Goal: Task Accomplishment & Management: Manage account settings

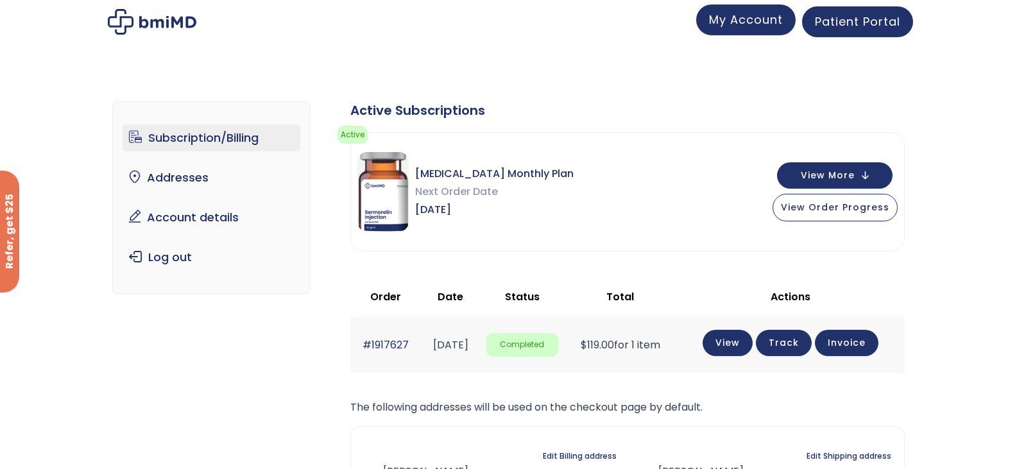
click at [750, 32] on link "My Account" at bounding box center [745, 19] width 99 height 31
click at [195, 217] on link "Account details" at bounding box center [212, 217] width 178 height 27
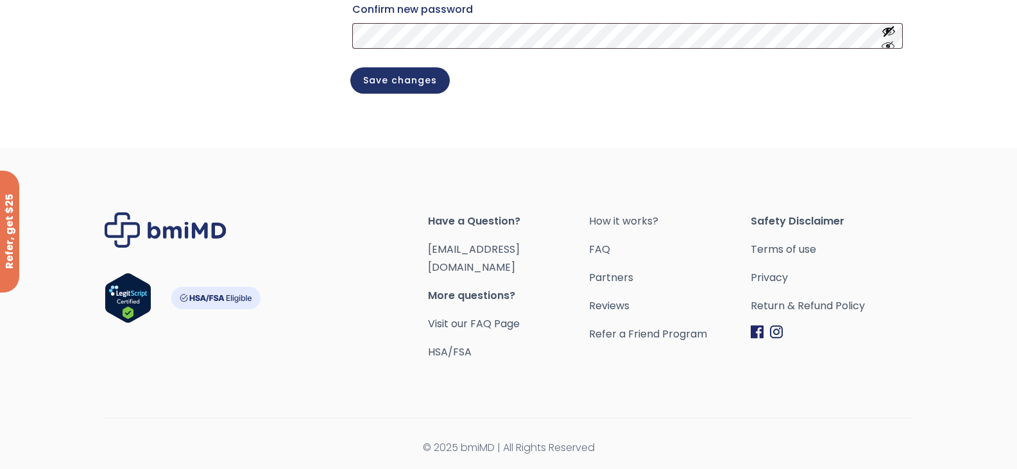
scroll to position [46, 0]
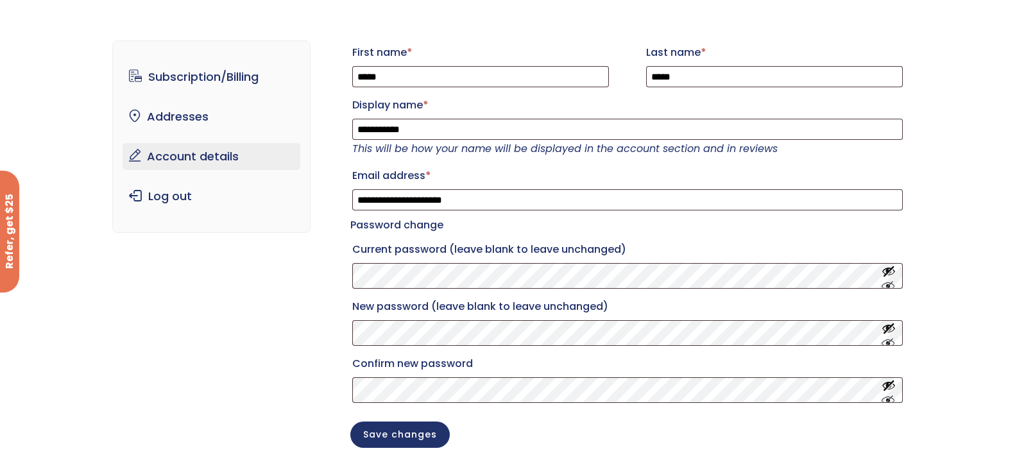
drag, startPoint x: 1026, startPoint y: 112, endPoint x: 1016, endPoint y: 135, distance: 25.3
click at [1016, 135] on html "**********" at bounding box center [508, 186] width 1017 height 469
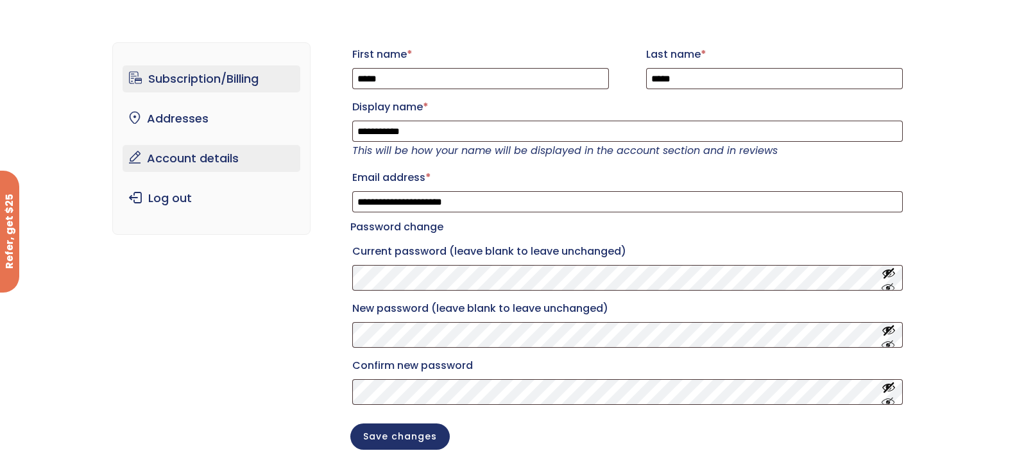
click at [246, 78] on link "Subscription/Billing" at bounding box center [212, 78] width 178 height 27
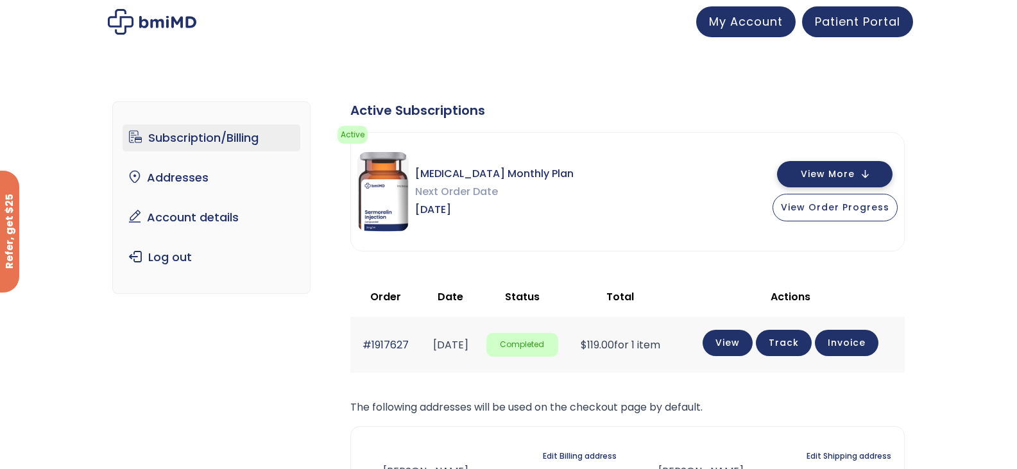
click at [854, 178] on span "View More" at bounding box center [828, 174] width 54 height 8
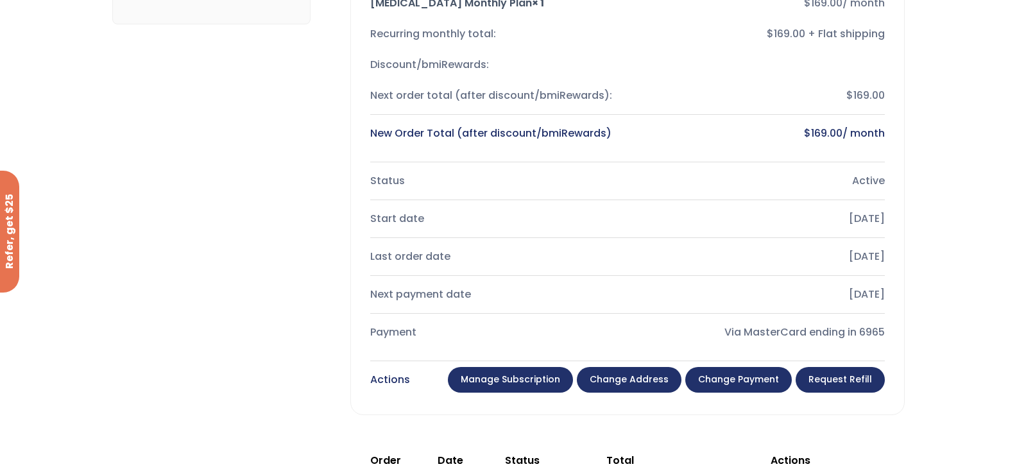
scroll to position [271, 0]
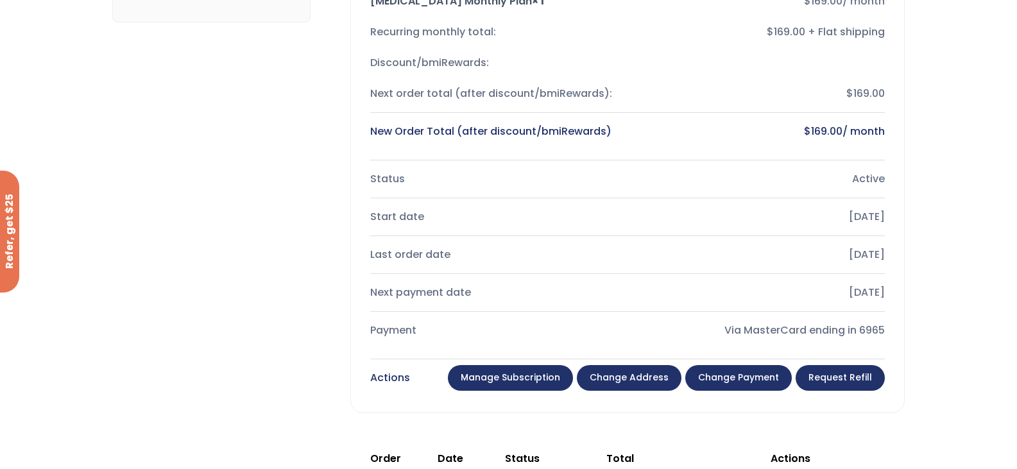
click at [499, 377] on link "Manage Subscription" at bounding box center [510, 378] width 125 height 26
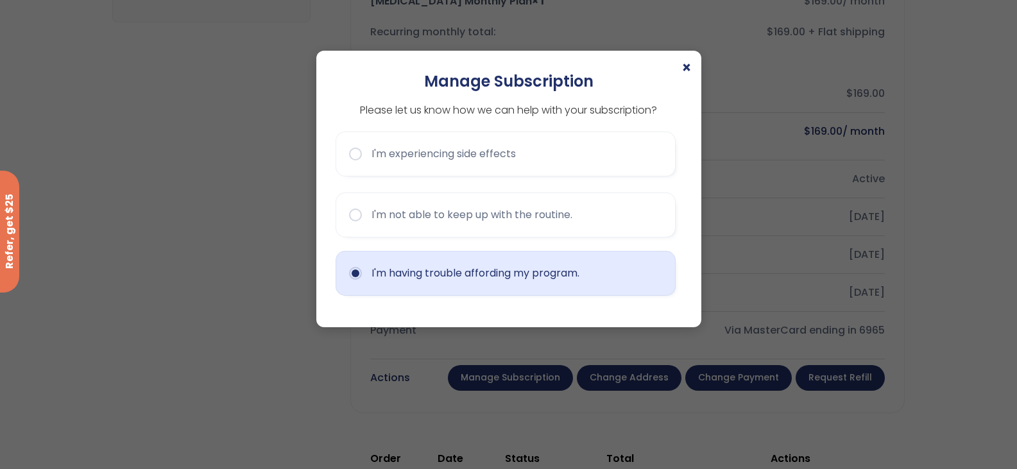
click at [458, 266] on button "I'm having trouble affording my program." at bounding box center [506, 273] width 340 height 45
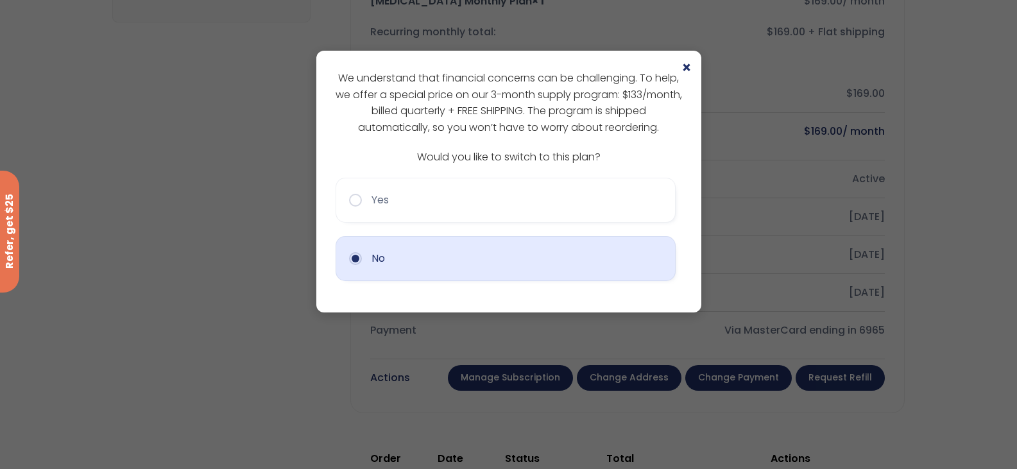
click at [456, 271] on button "No" at bounding box center [506, 258] width 340 height 45
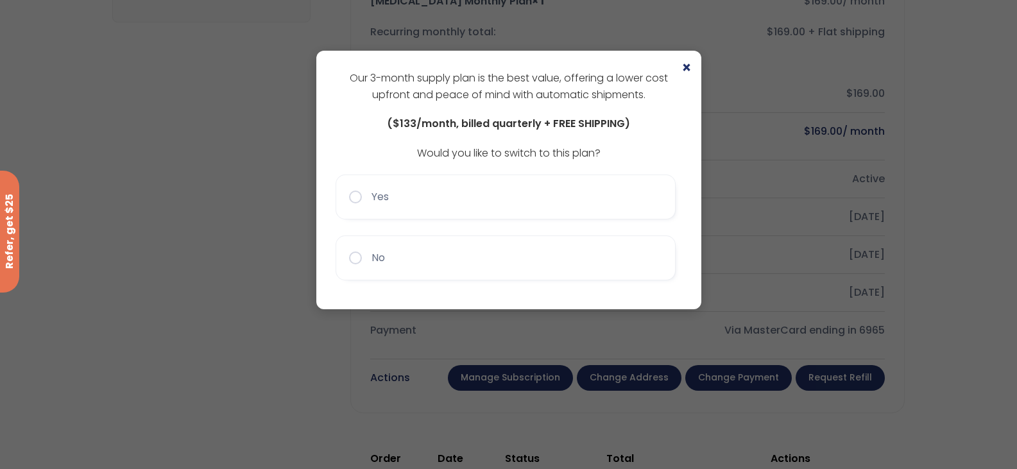
click at [456, 271] on button "No" at bounding box center [506, 258] width 340 height 45
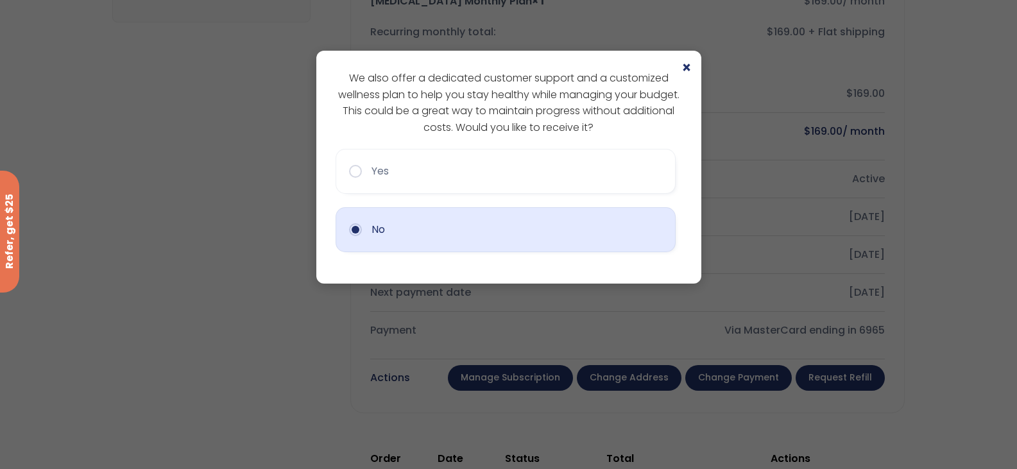
click at [438, 252] on button "No" at bounding box center [506, 229] width 340 height 45
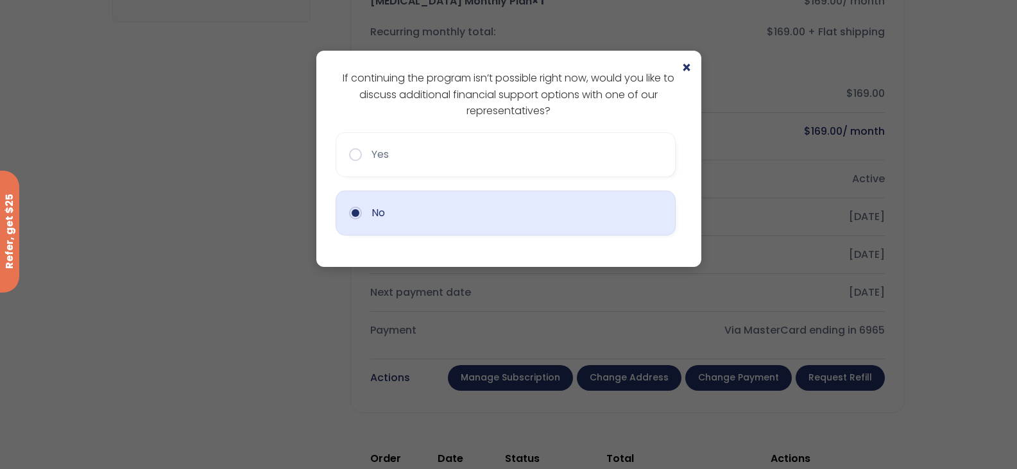
click at [424, 222] on button "No" at bounding box center [506, 213] width 340 height 45
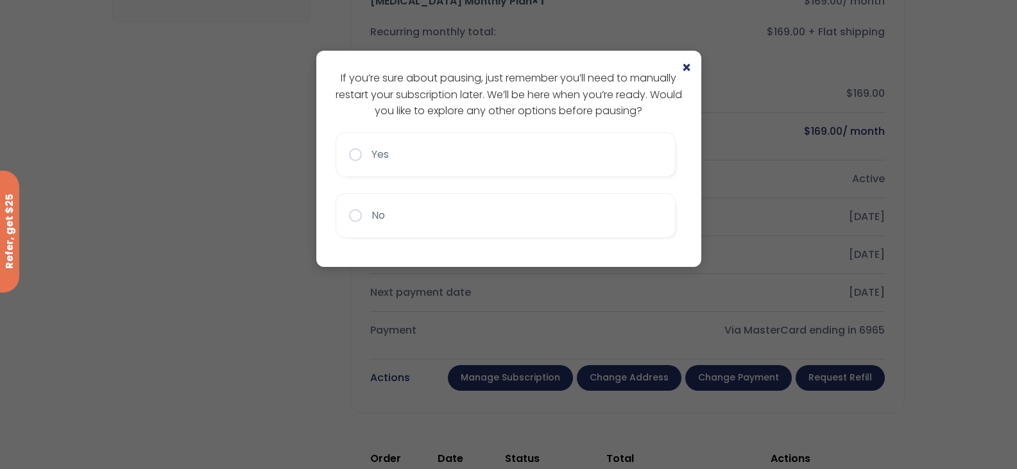
click at [424, 222] on button "No" at bounding box center [506, 215] width 340 height 45
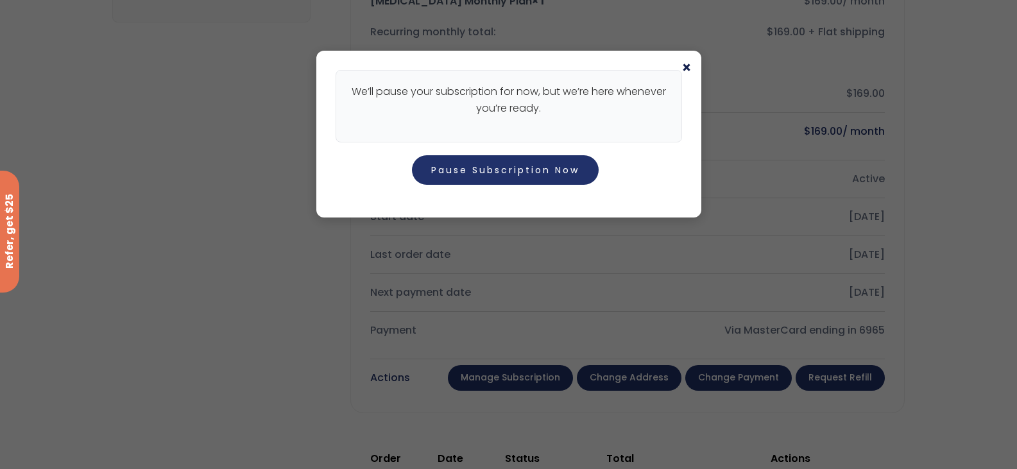
click at [687, 64] on span "×" at bounding box center [687, 67] width 10 height 15
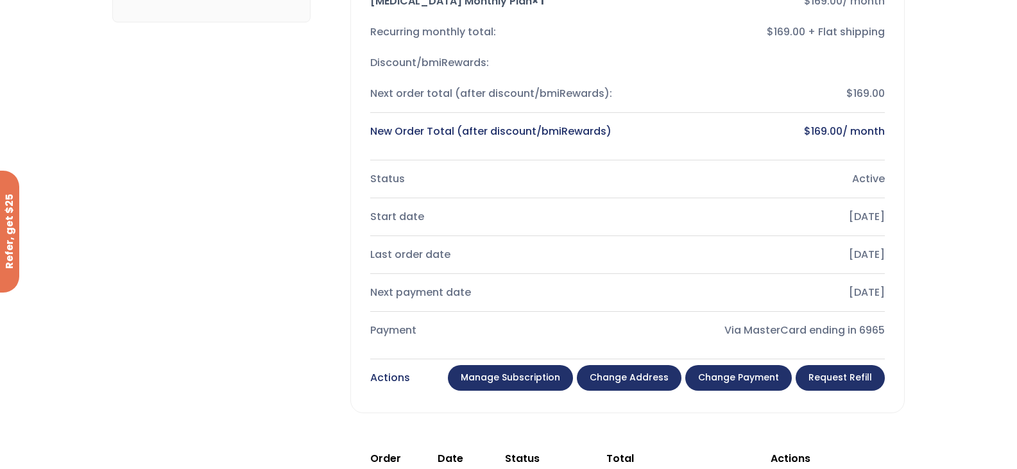
click at [524, 381] on link "Manage Subscription" at bounding box center [510, 378] width 125 height 26
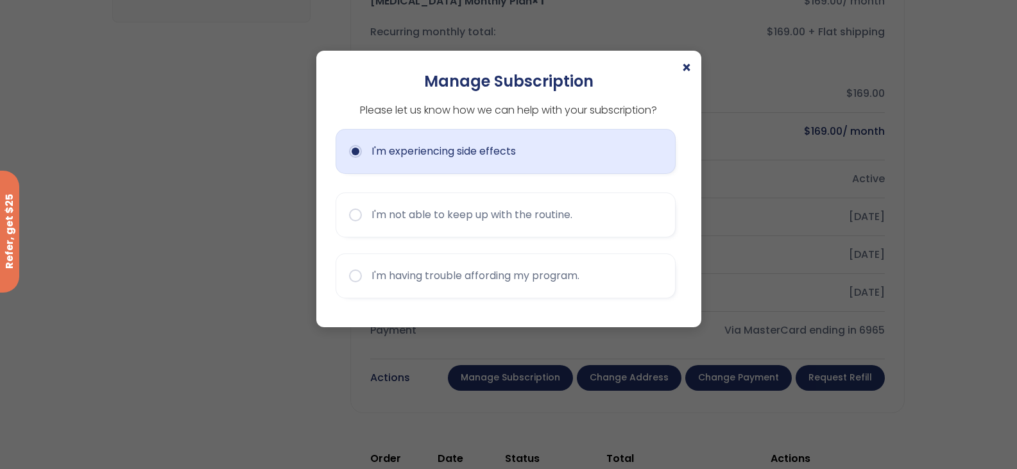
click at [483, 148] on button "I'm experiencing side effects" at bounding box center [506, 151] width 340 height 45
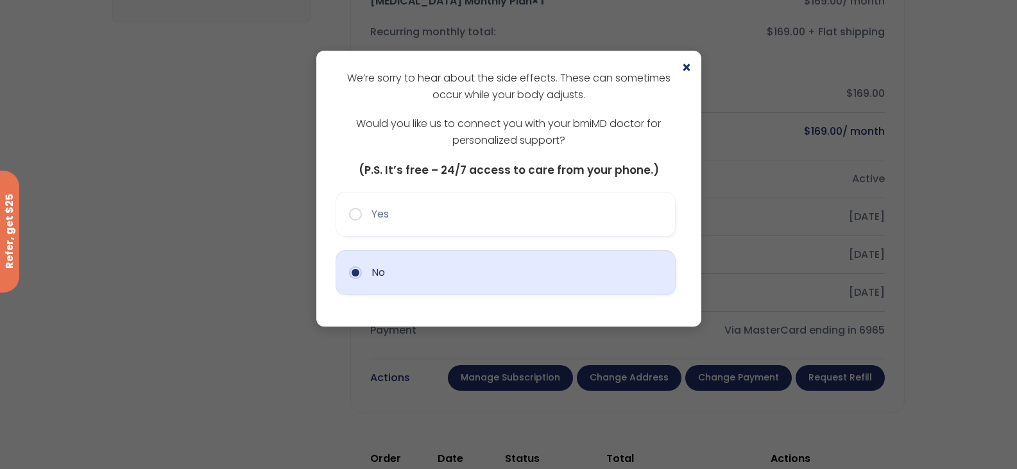
click at [425, 271] on button "No" at bounding box center [506, 272] width 340 height 45
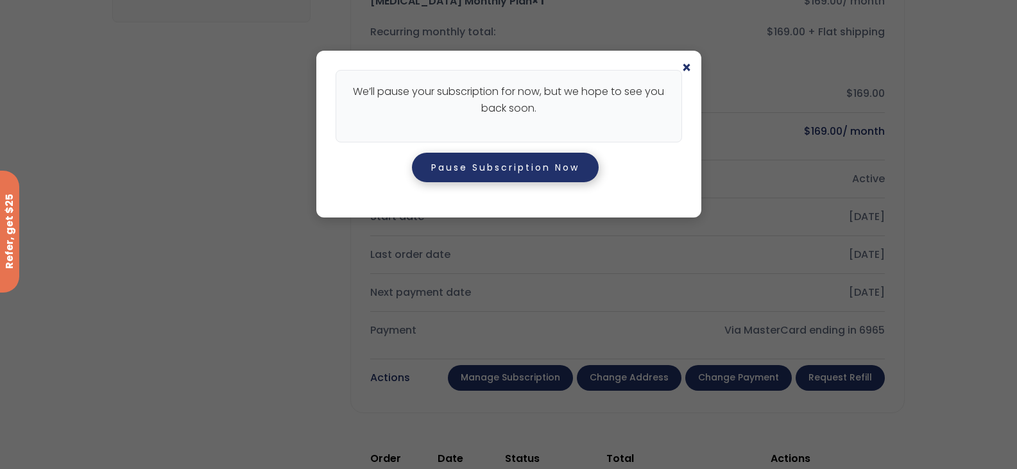
click at [492, 170] on button "Pause Subscription Now" at bounding box center [505, 168] width 187 height 30
